Goal: Navigation & Orientation: Find specific page/section

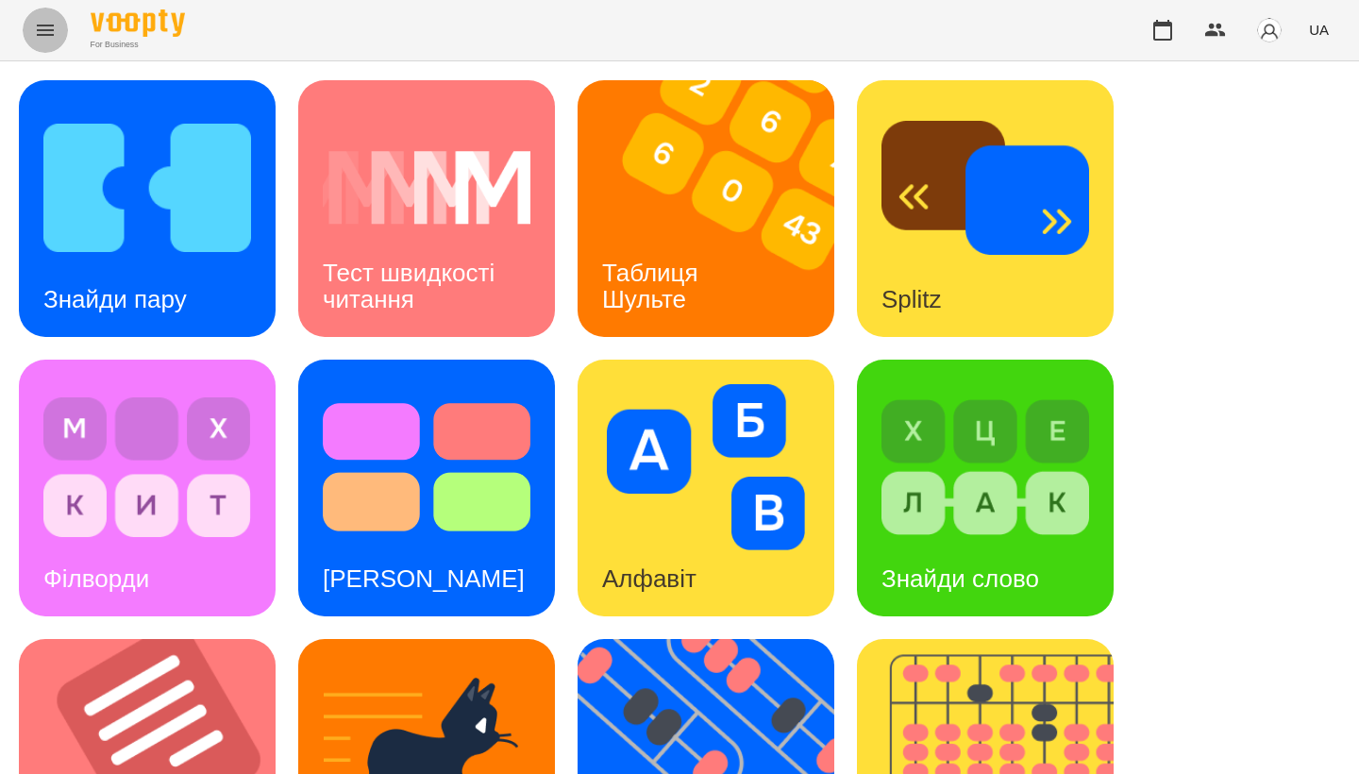
click at [53, 32] on icon "Menu" at bounding box center [45, 30] width 23 height 23
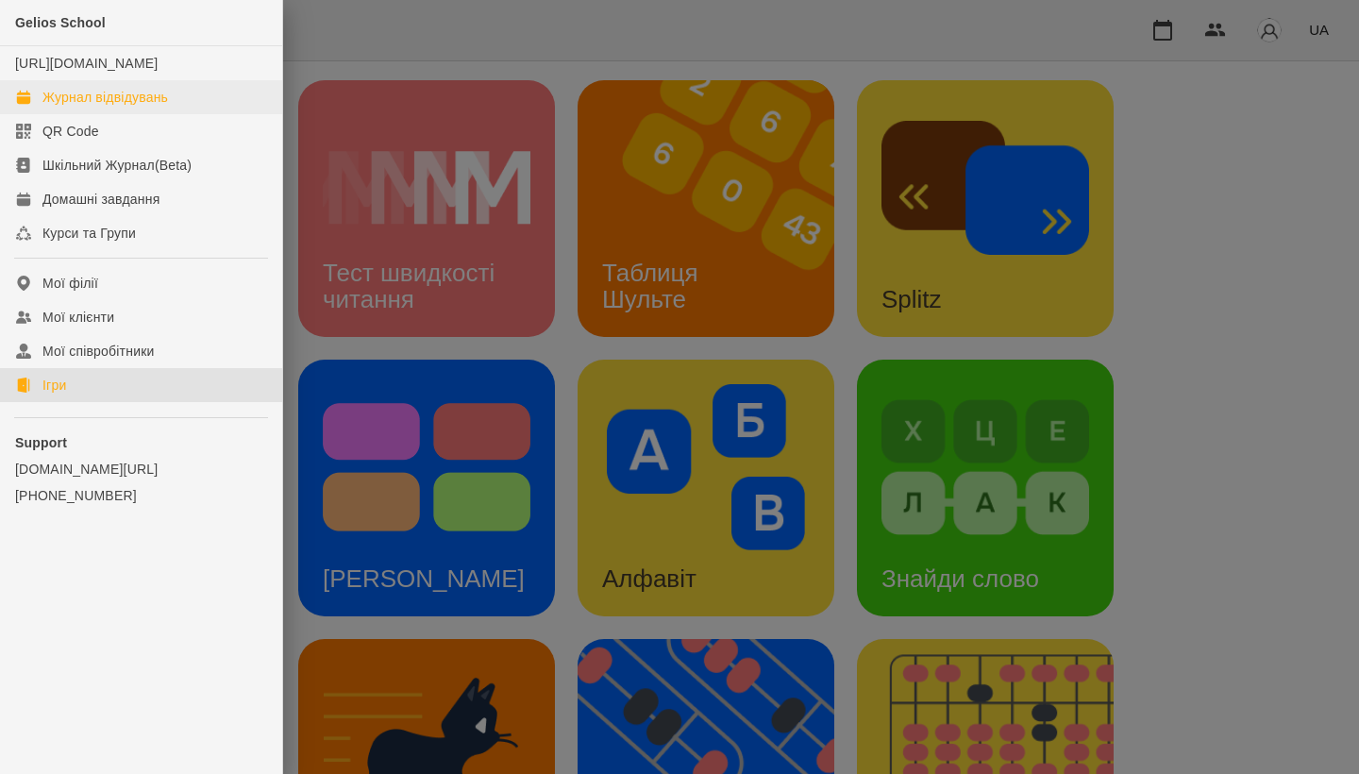
click at [82, 107] on div "Журнал відвідувань" at bounding box center [105, 97] width 126 height 19
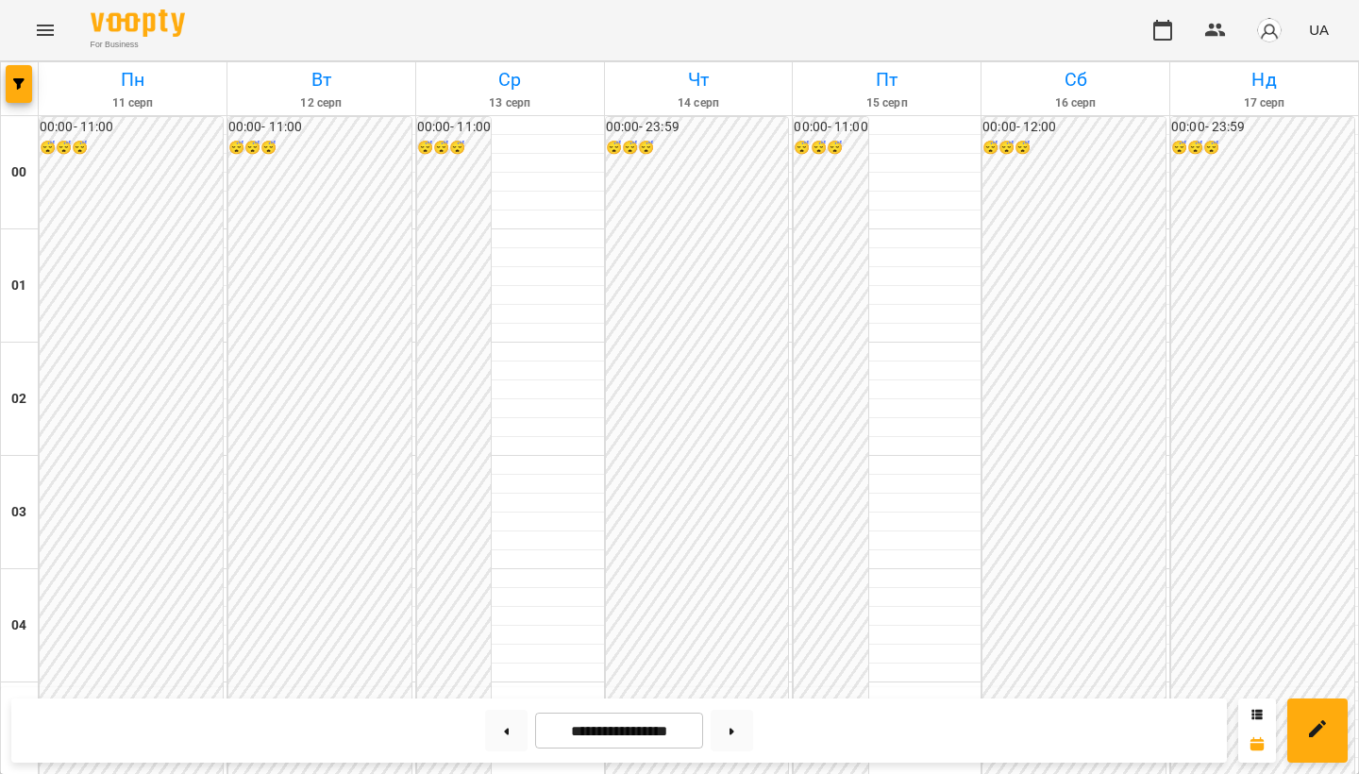
scroll to position [1771, 0]
click at [38, 28] on icon "Menu" at bounding box center [45, 30] width 23 height 23
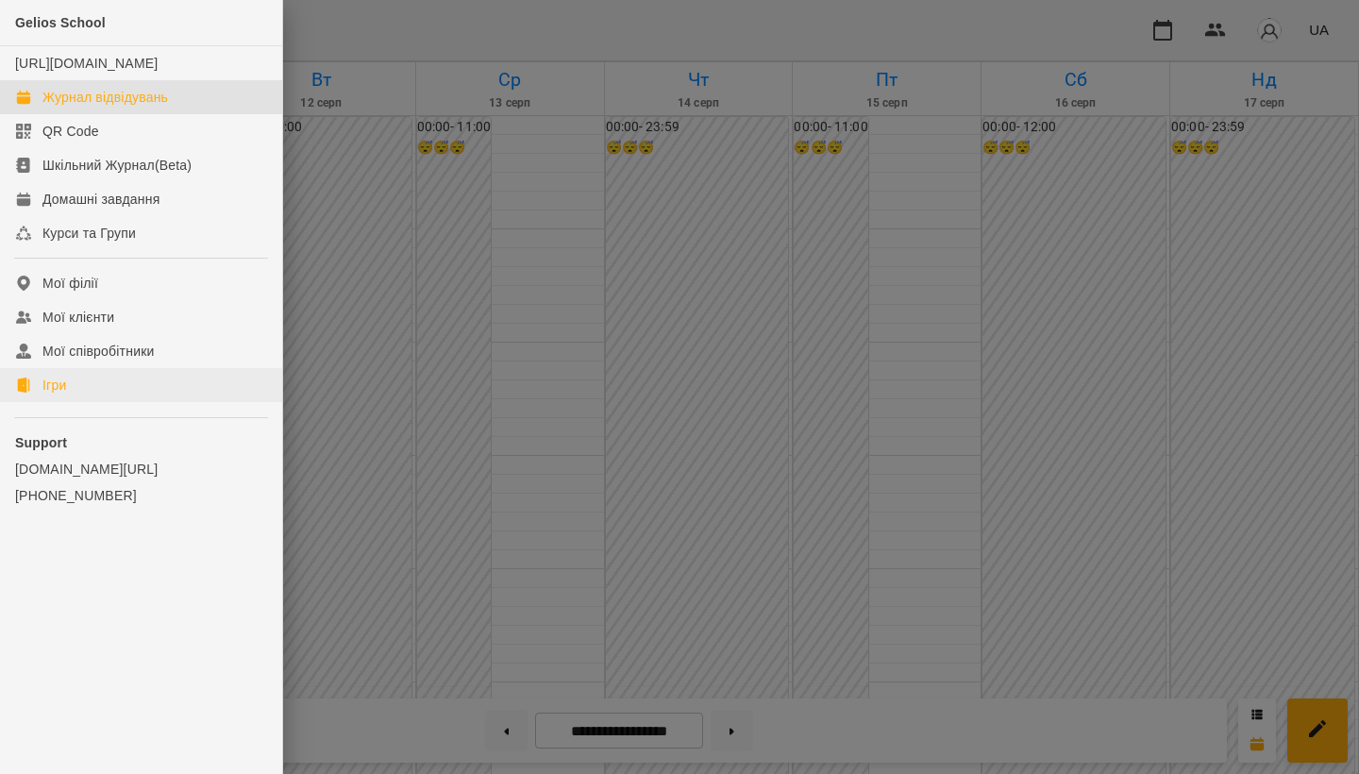
click at [140, 402] on link "Ігри" at bounding box center [141, 385] width 282 height 34
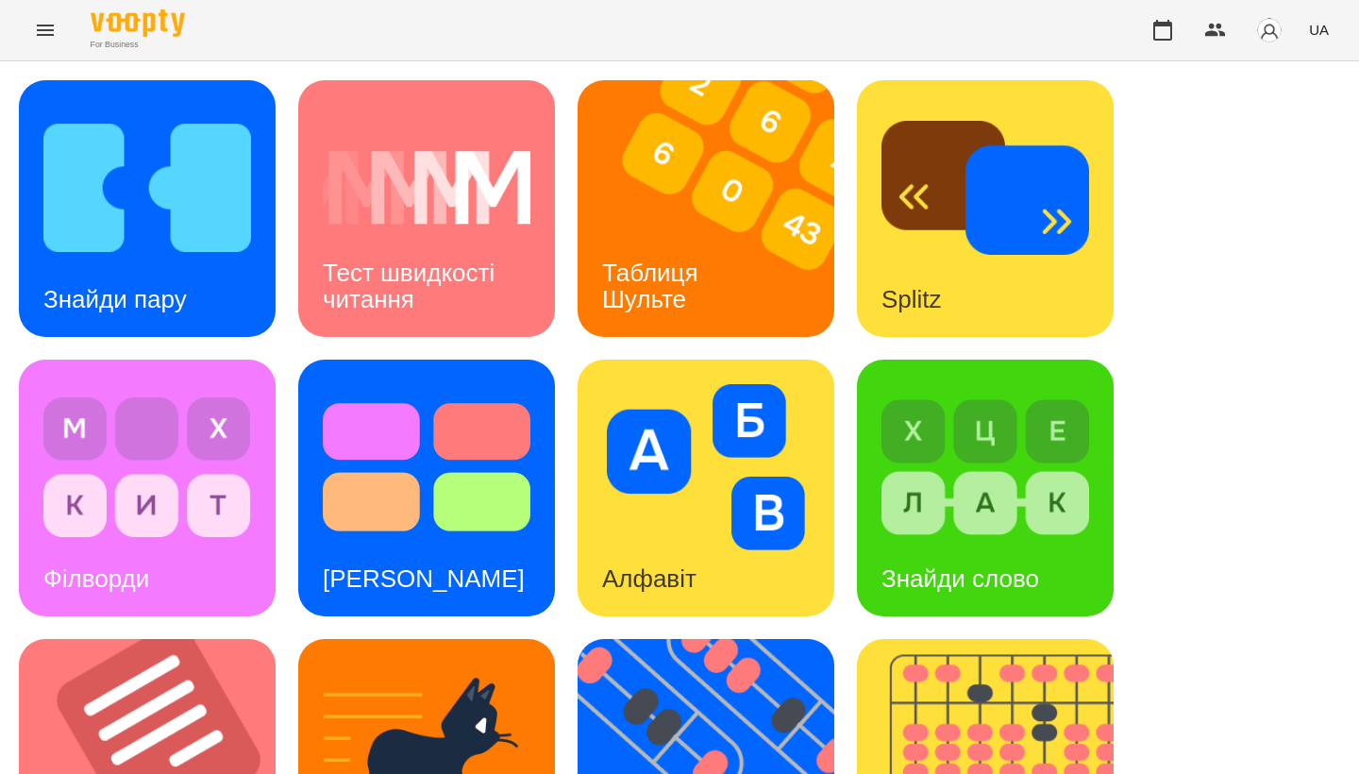
click at [42, 27] on icon "Menu" at bounding box center [45, 30] width 23 height 23
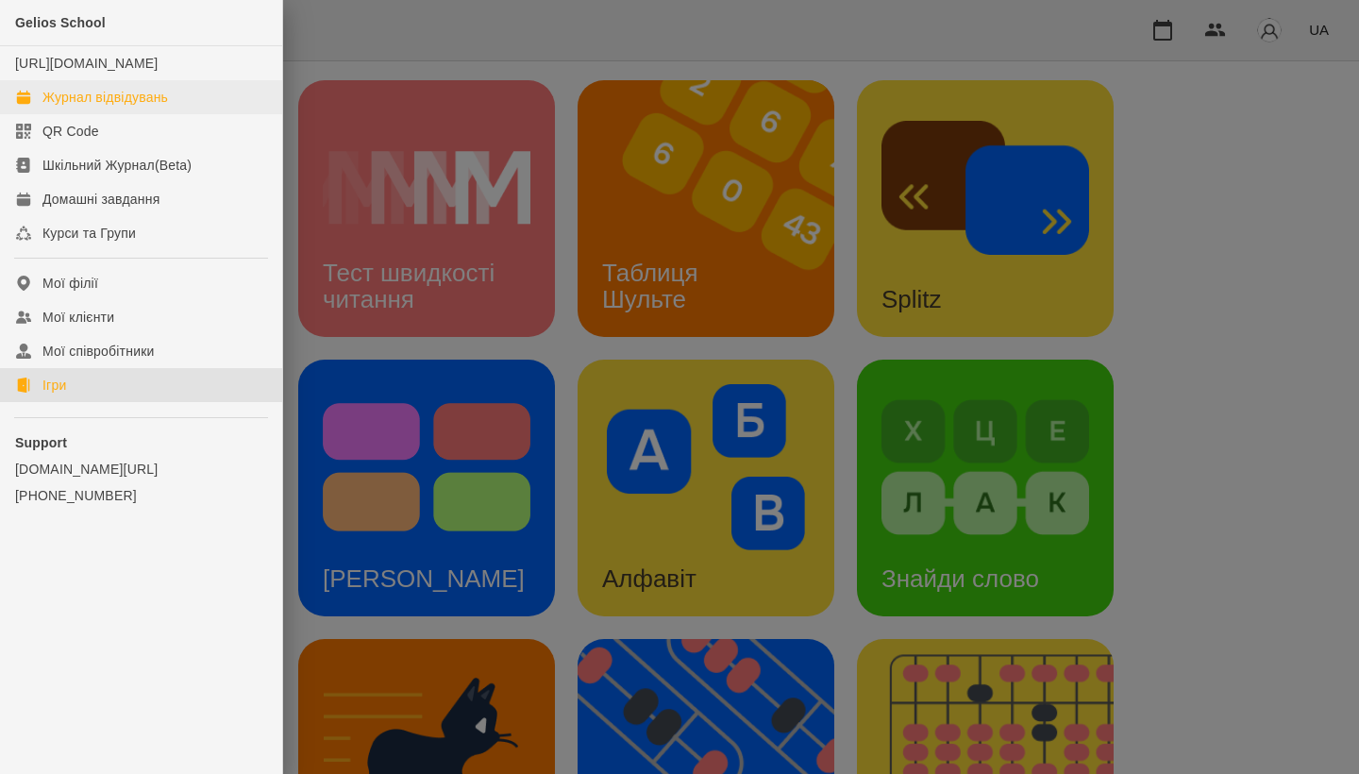
click at [116, 107] on div "Журнал відвідувань" at bounding box center [105, 97] width 126 height 19
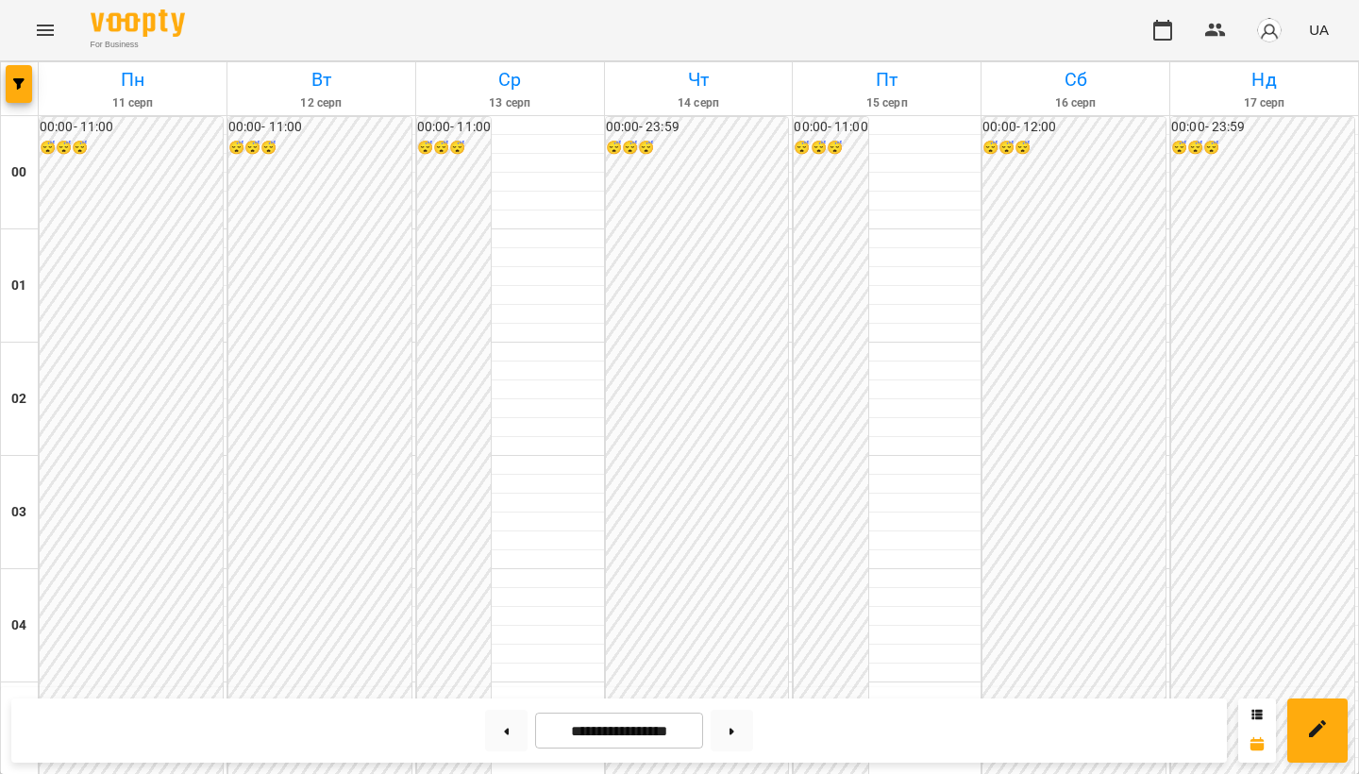
scroll to position [1860, 0]
click at [38, 29] on icon "Menu" at bounding box center [45, 30] width 23 height 23
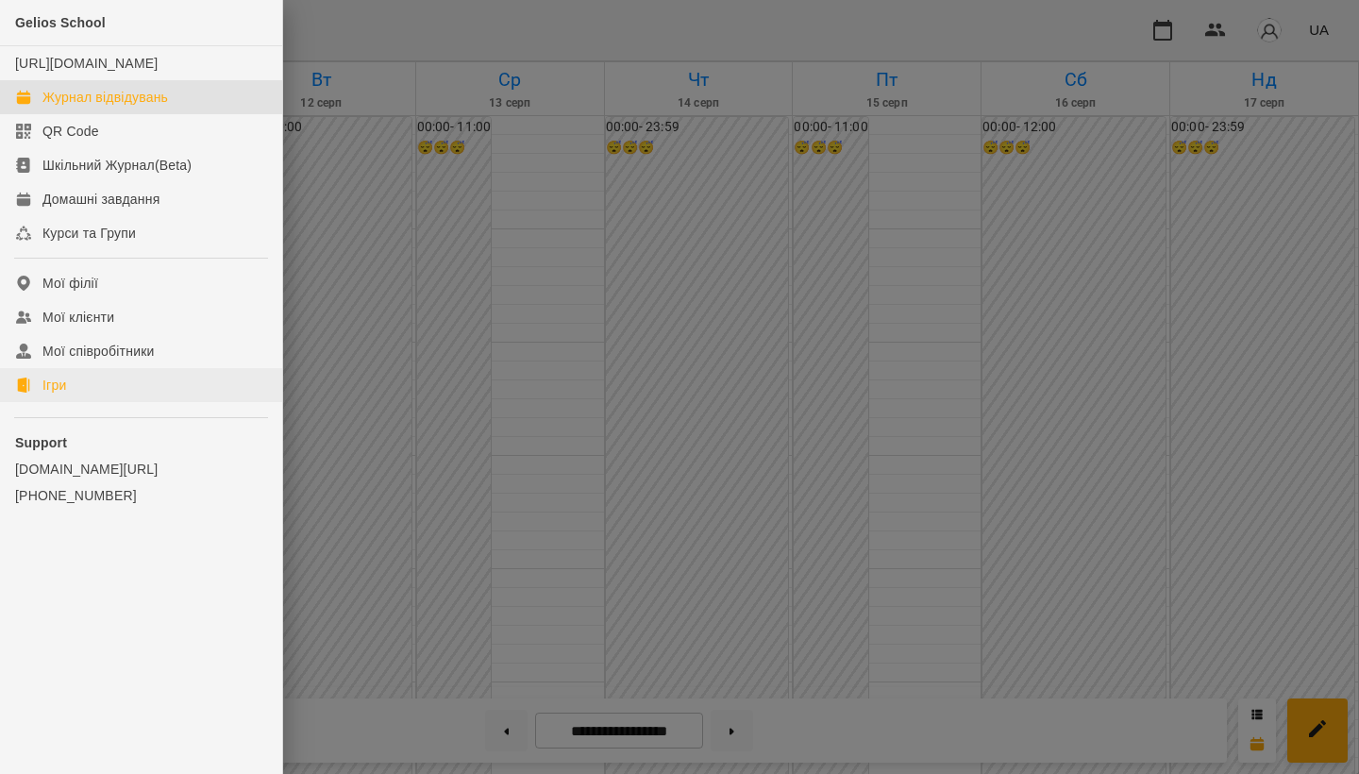
click at [98, 395] on link "Ігри" at bounding box center [141, 385] width 282 height 34
